Goal: Navigation & Orientation: Understand site structure

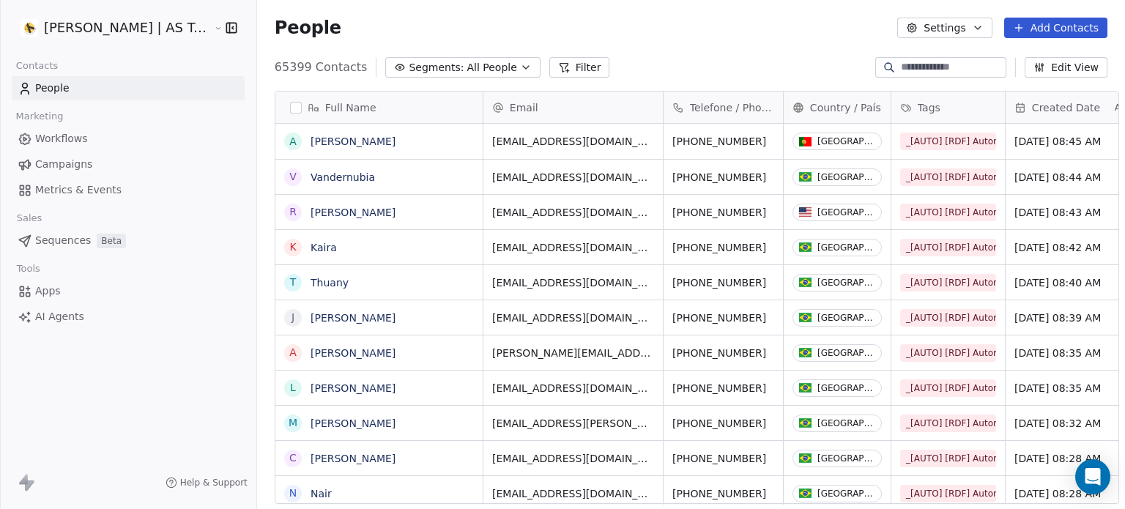
scroll to position [437, 868]
click at [111, 189] on span "Metrics & Events" at bounding box center [78, 189] width 86 height 15
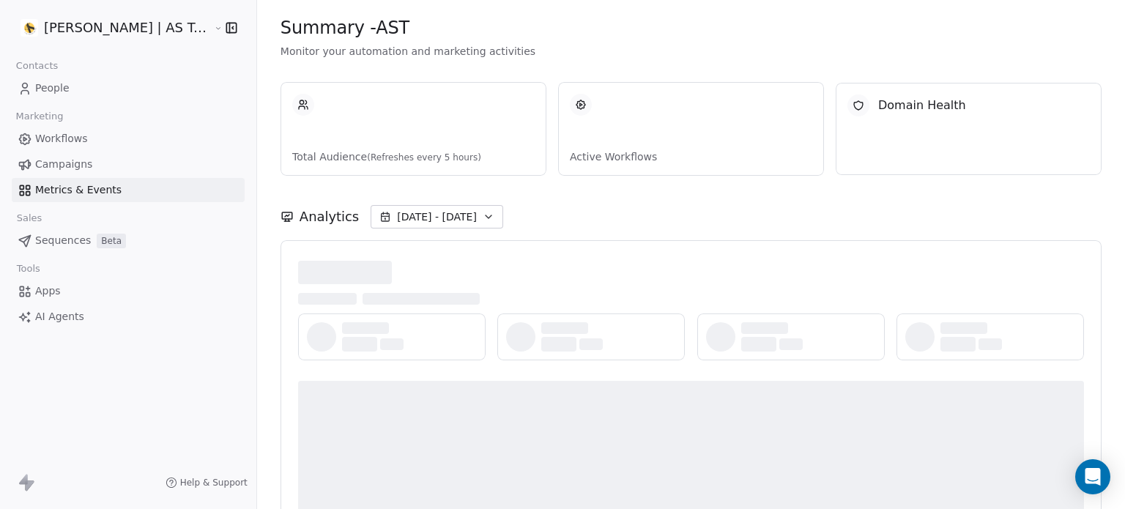
click at [108, 157] on link "Campaigns" at bounding box center [128, 164] width 233 height 24
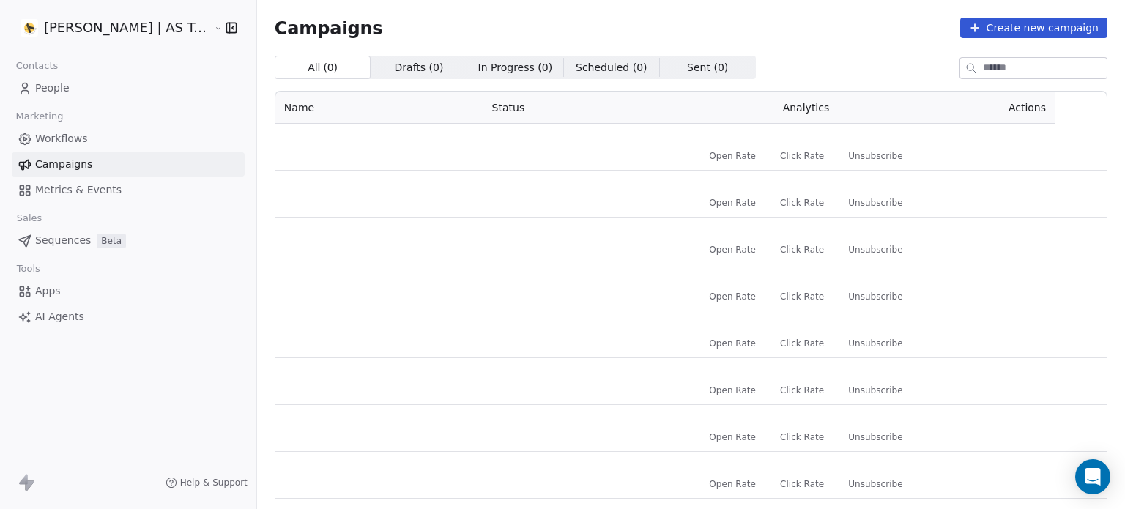
click at [113, 90] on link "People" at bounding box center [128, 88] width 233 height 24
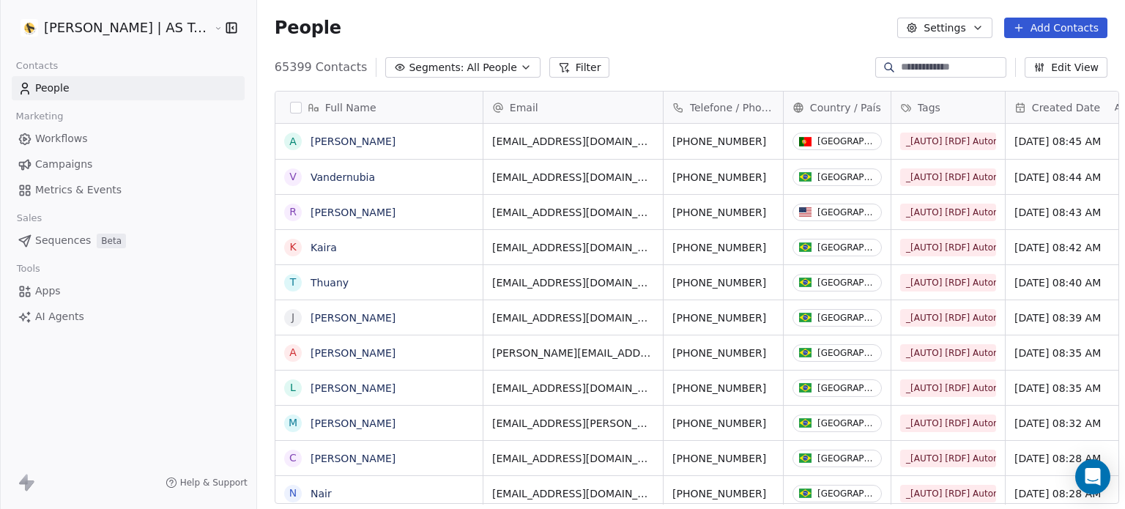
scroll to position [437, 868]
click at [112, 168] on link "Campaigns" at bounding box center [128, 164] width 233 height 24
